Goal: Task Accomplishment & Management: Manage account settings

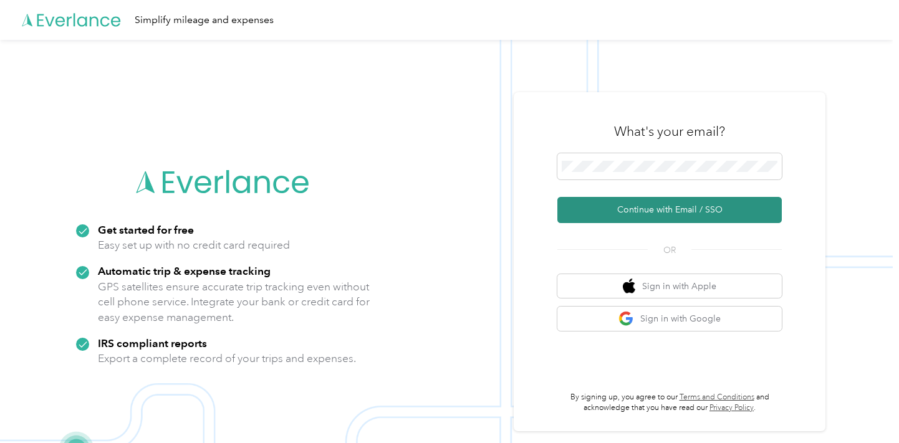
click at [586, 207] on button "Continue with Email / SSO" at bounding box center [669, 210] width 224 height 26
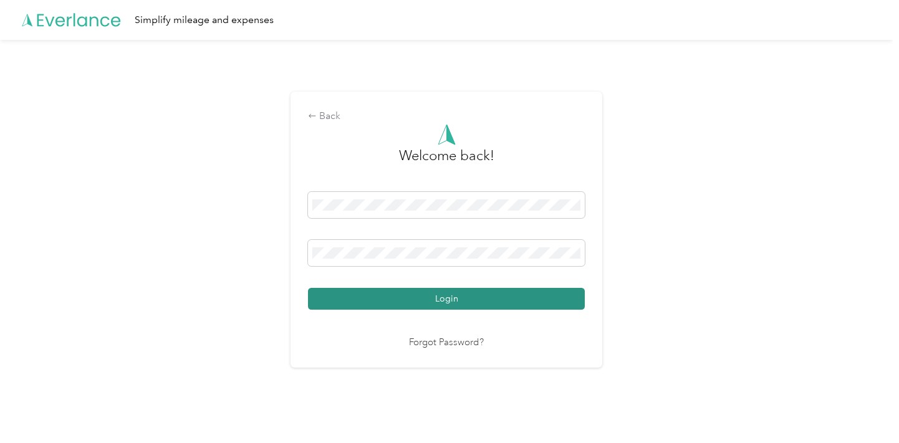
click at [472, 296] on button "Login" at bounding box center [446, 299] width 277 height 22
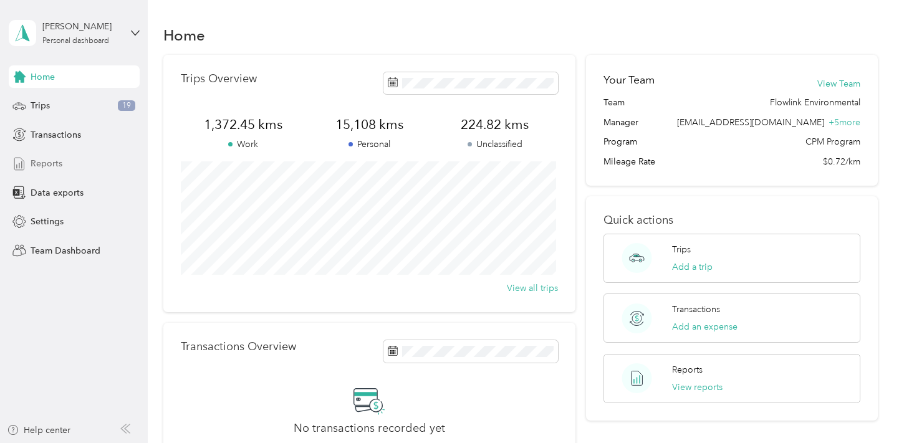
click at [34, 158] on span "Reports" at bounding box center [47, 163] width 32 height 13
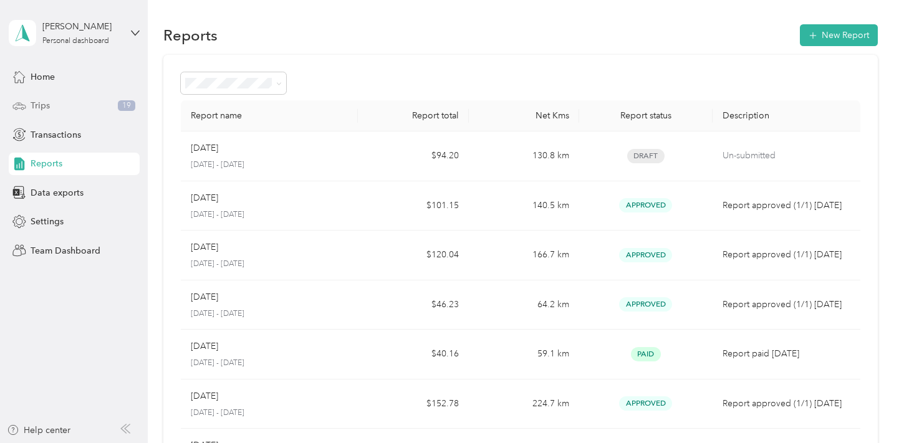
click at [50, 98] on div "Trips 19" at bounding box center [74, 106] width 131 height 22
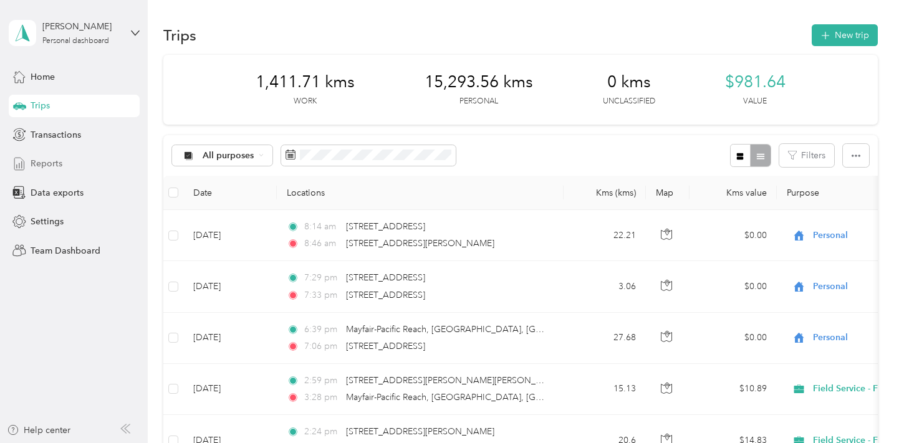
click at [60, 162] on span "Reports" at bounding box center [47, 163] width 32 height 13
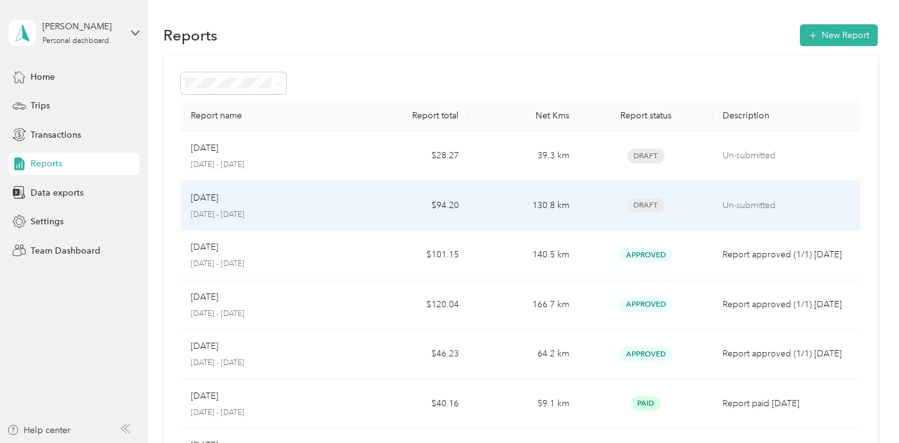
click at [702, 215] on td "Draft" at bounding box center [645, 206] width 133 height 50
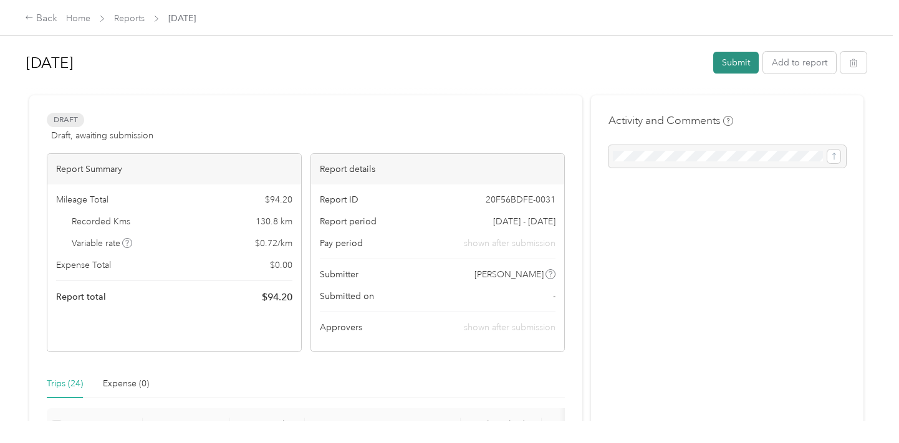
click at [718, 68] on button "Submit" at bounding box center [736, 63] width 46 height 22
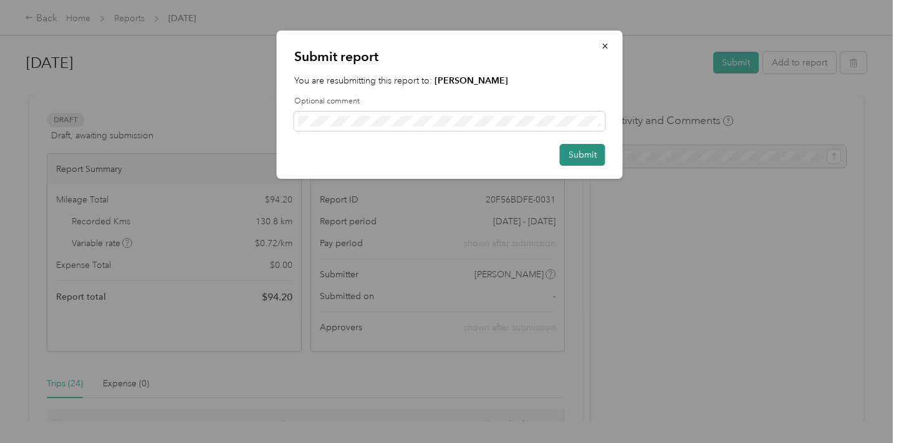
click at [562, 156] on button "Submit" at bounding box center [583, 155] width 46 height 22
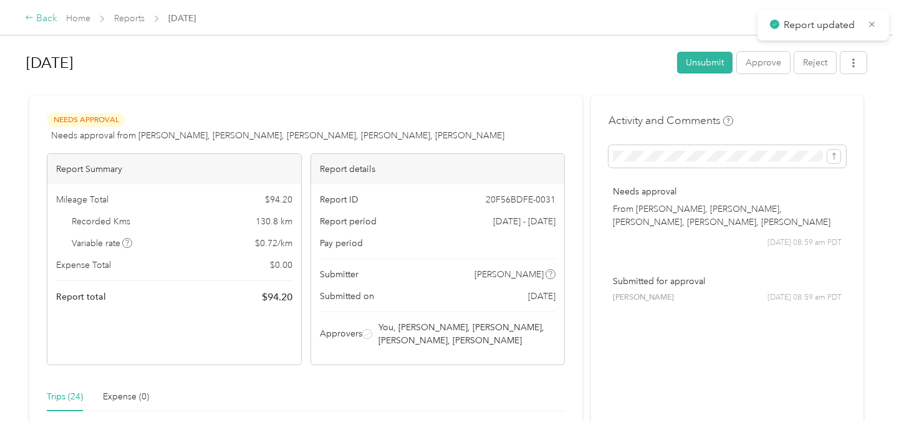
click at [37, 17] on div "Back" at bounding box center [41, 18] width 32 height 15
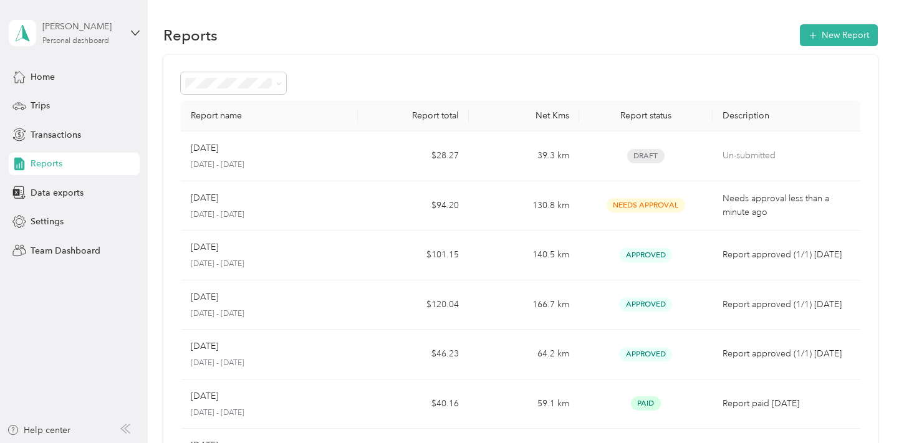
click at [47, 33] on div "[PERSON_NAME] Personal dashboard" at bounding box center [81, 32] width 78 height 25
click at [75, 98] on div "Team dashboard" at bounding box center [52, 102] width 67 height 13
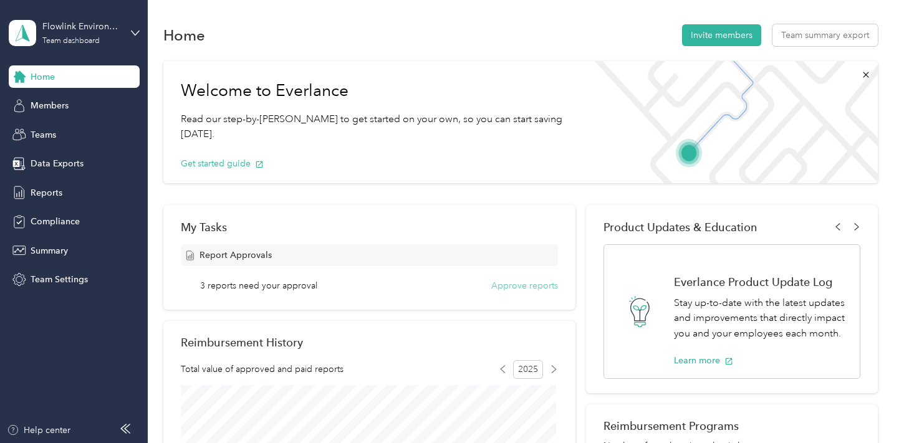
click at [501, 283] on button "Approve reports" at bounding box center [524, 285] width 67 height 13
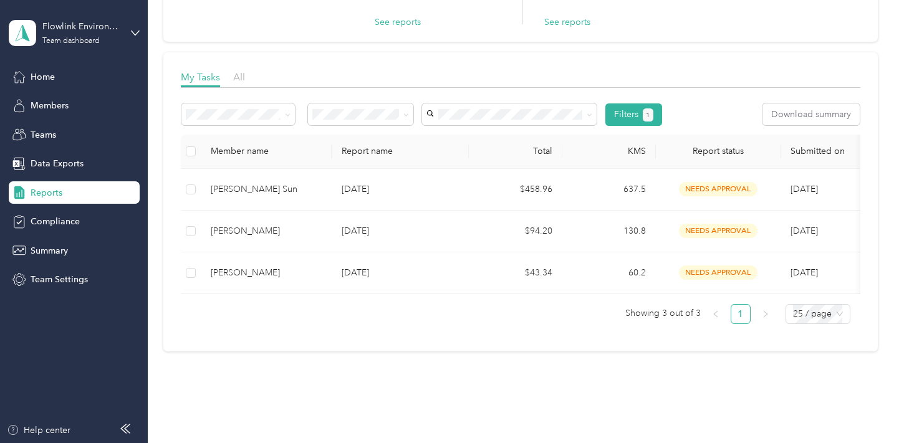
scroll to position [128, 0]
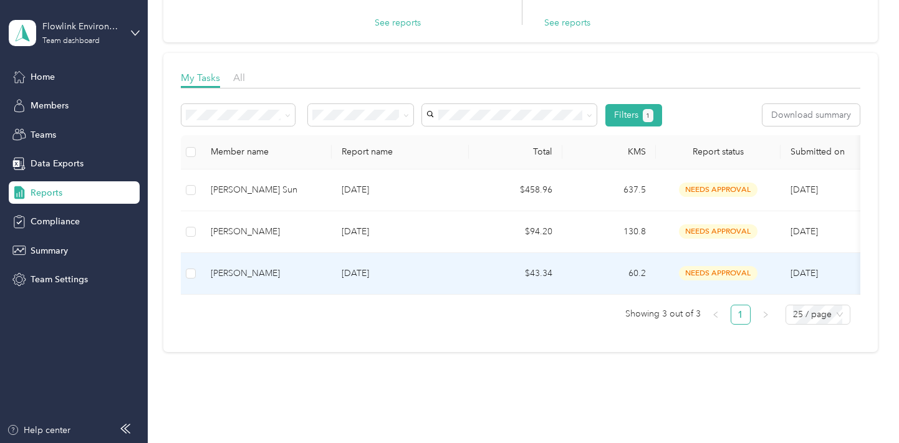
click at [438, 279] on p "[DATE]" at bounding box center [400, 274] width 117 height 14
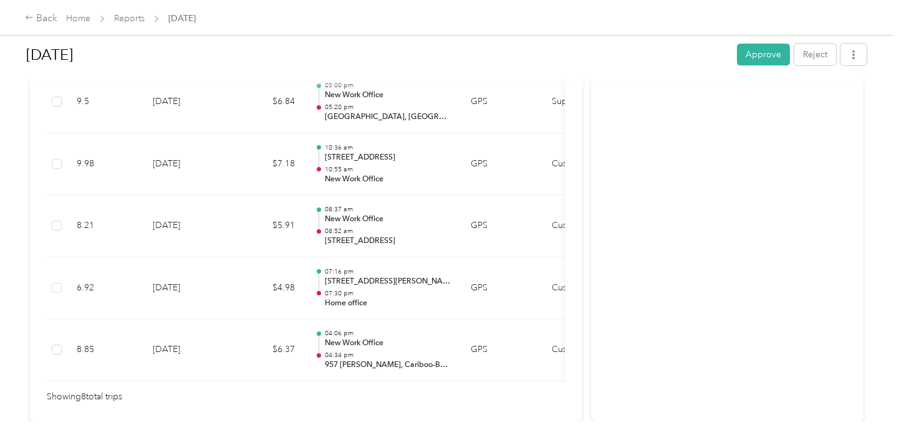
scroll to position [588, 0]
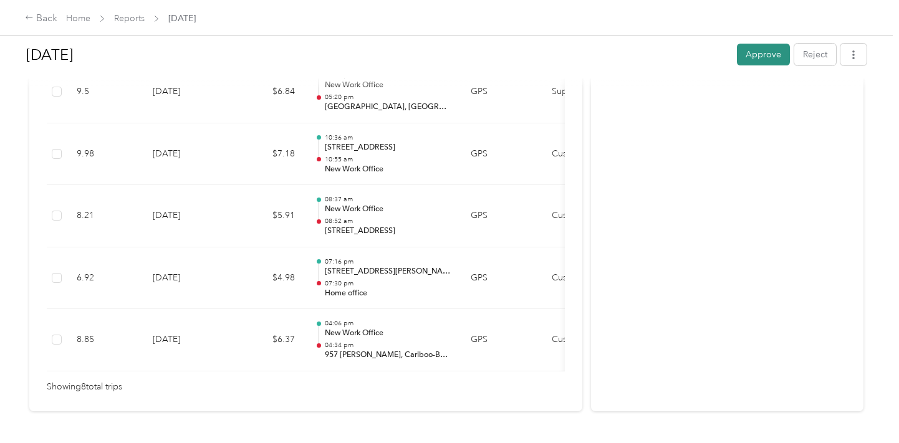
click at [747, 52] on button "Approve" at bounding box center [763, 55] width 53 height 22
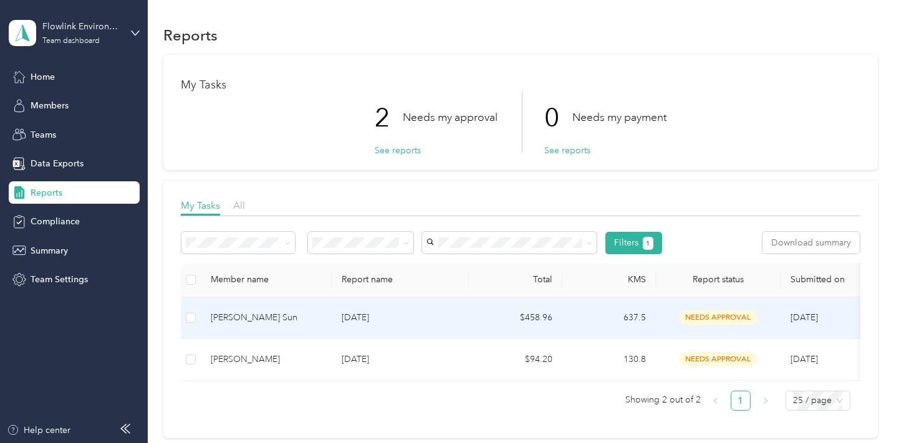
click at [420, 326] on td "[DATE]" at bounding box center [400, 318] width 137 height 42
